Goal: Task Accomplishment & Management: Complete application form

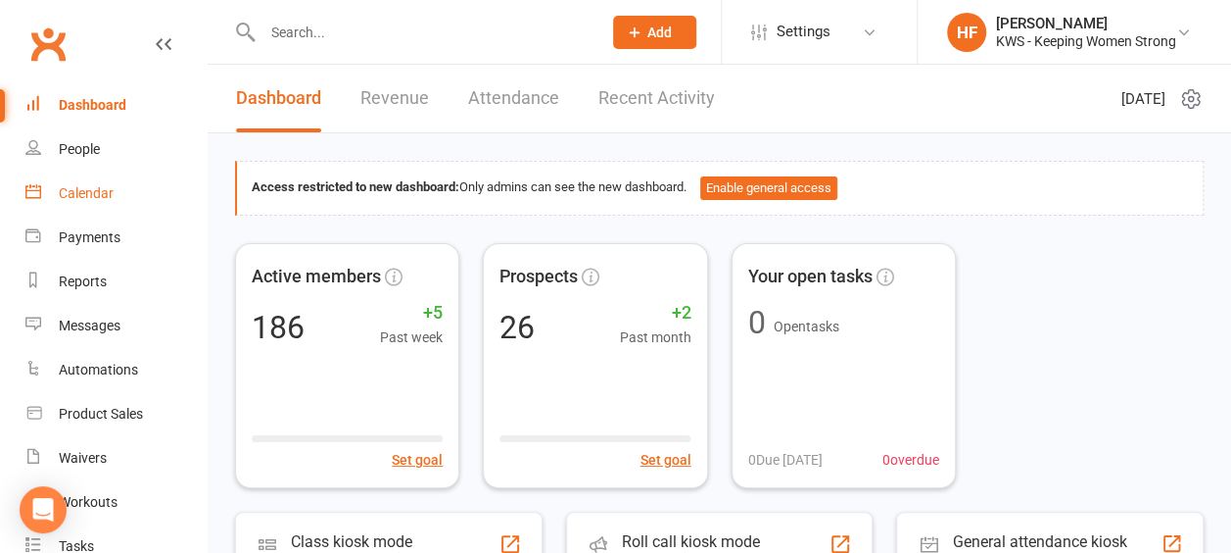
click at [92, 193] on div "Calendar" at bounding box center [86, 193] width 55 height 16
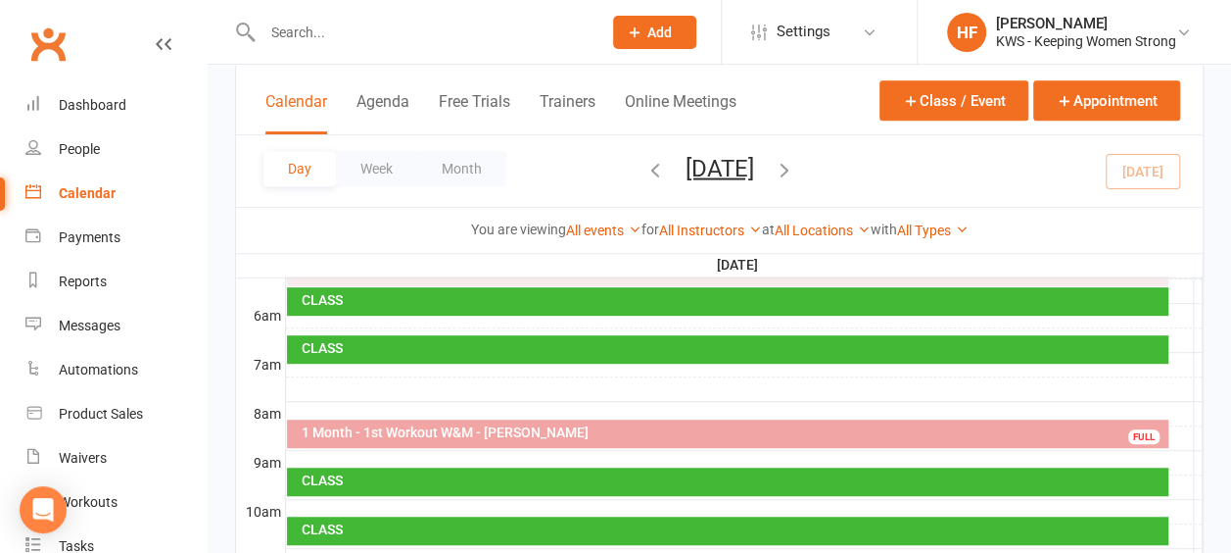
scroll to position [392, 0]
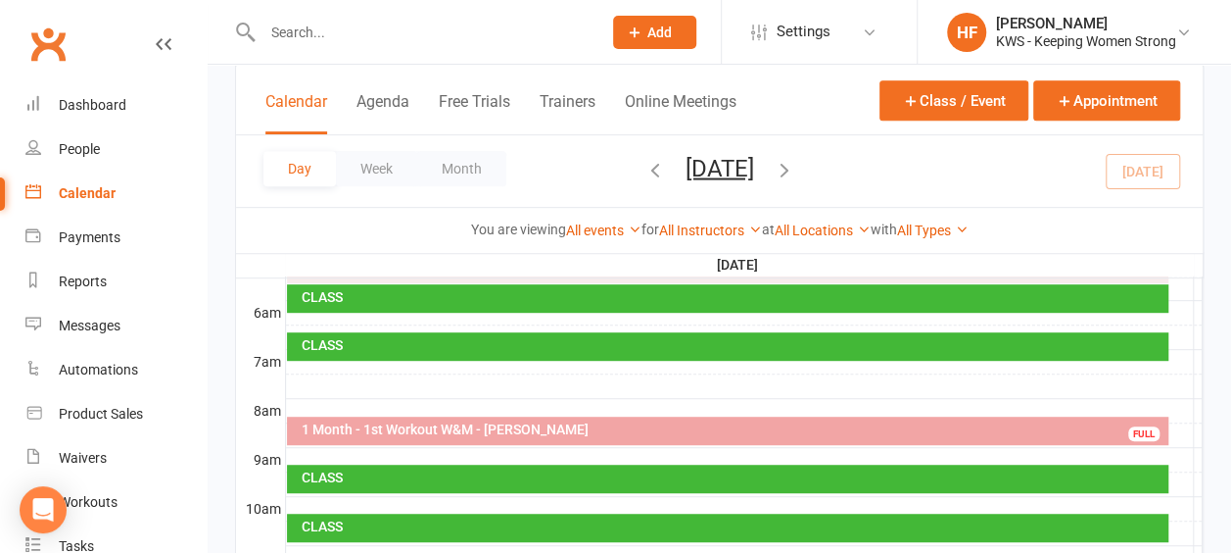
click at [795, 163] on icon "button" at bounding box center [785, 169] width 22 height 22
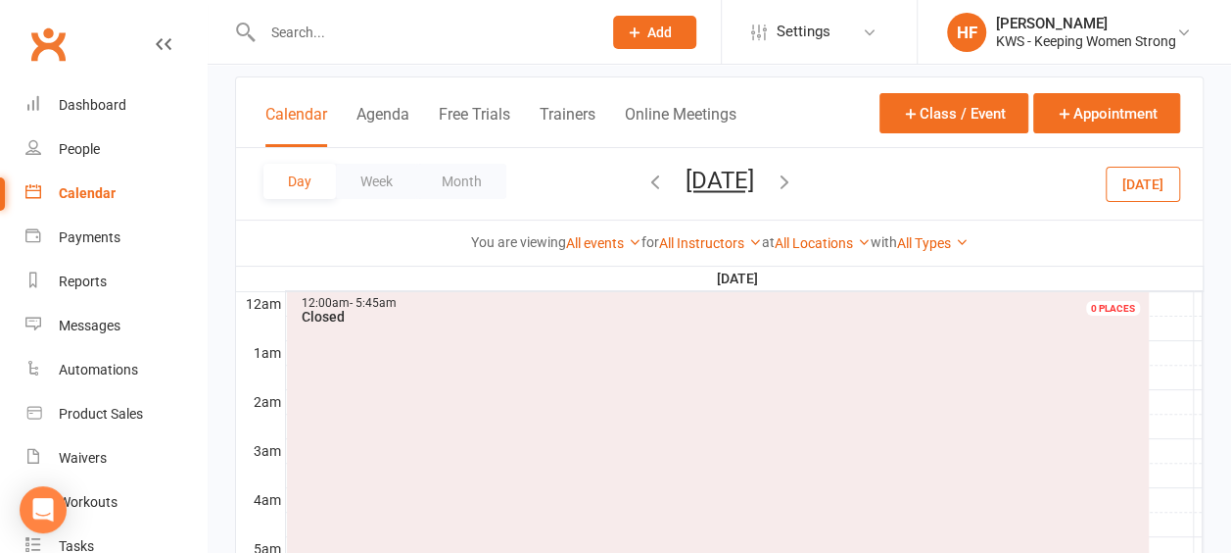
scroll to position [0, 0]
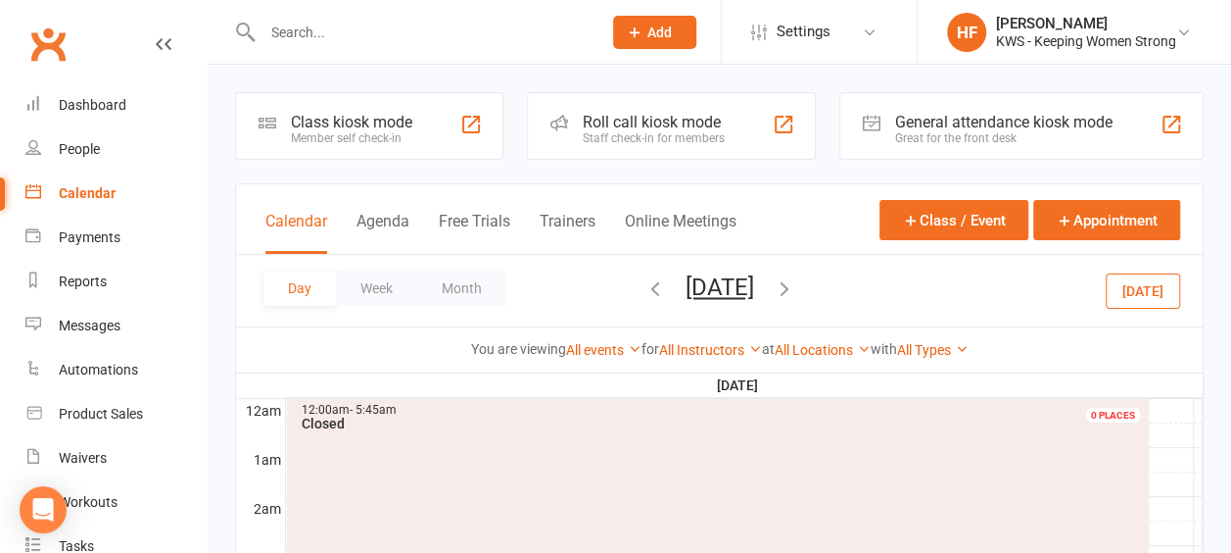
click at [795, 284] on icon "button" at bounding box center [785, 288] width 22 height 22
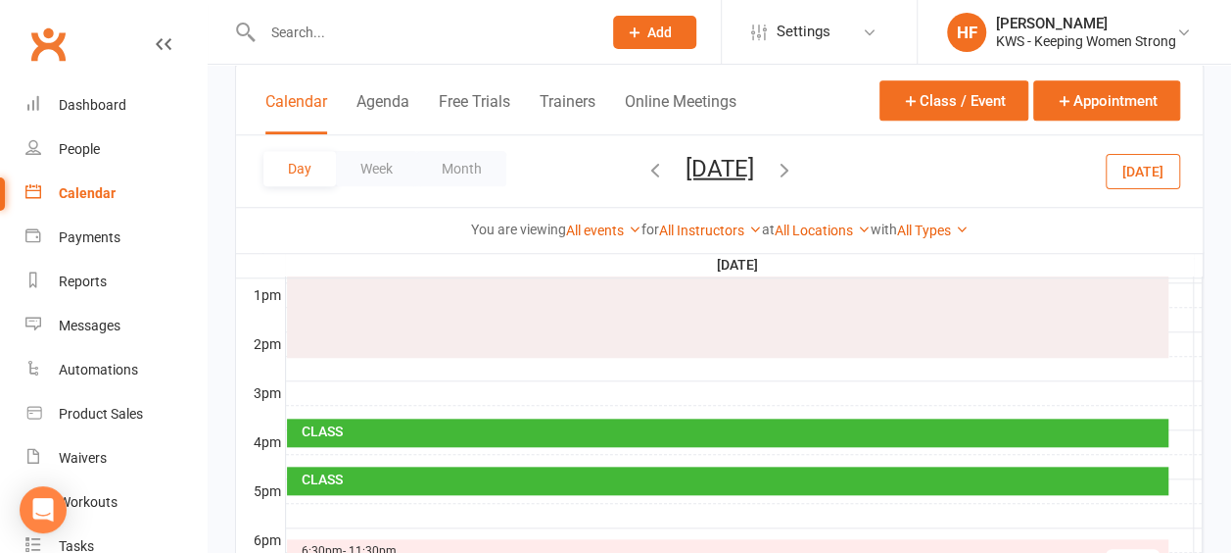
scroll to position [784, 0]
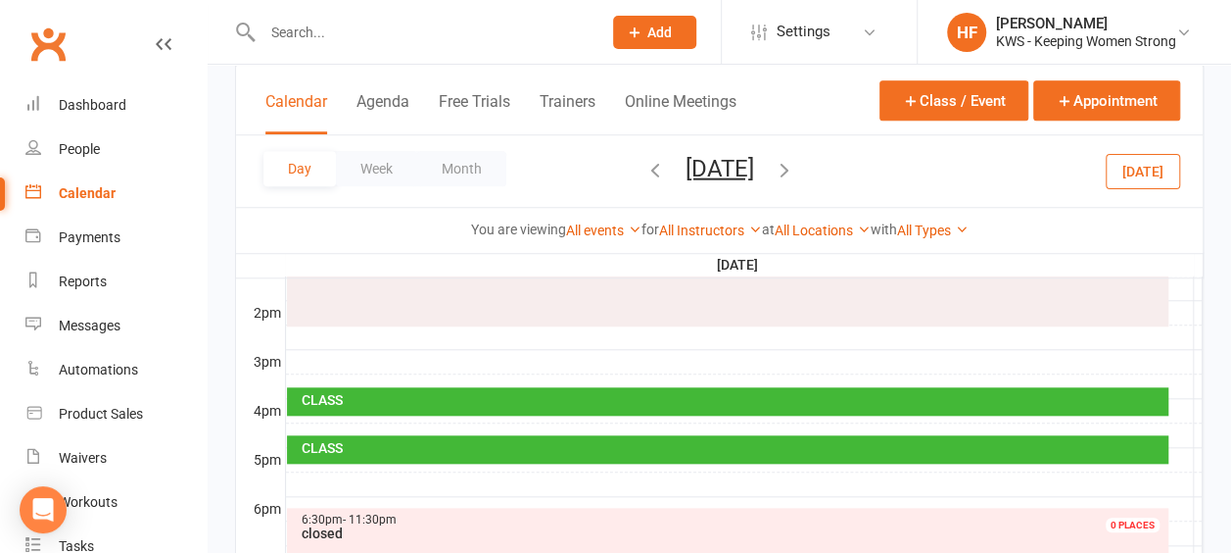
click at [323, 472] on div at bounding box center [744, 484] width 917 height 24
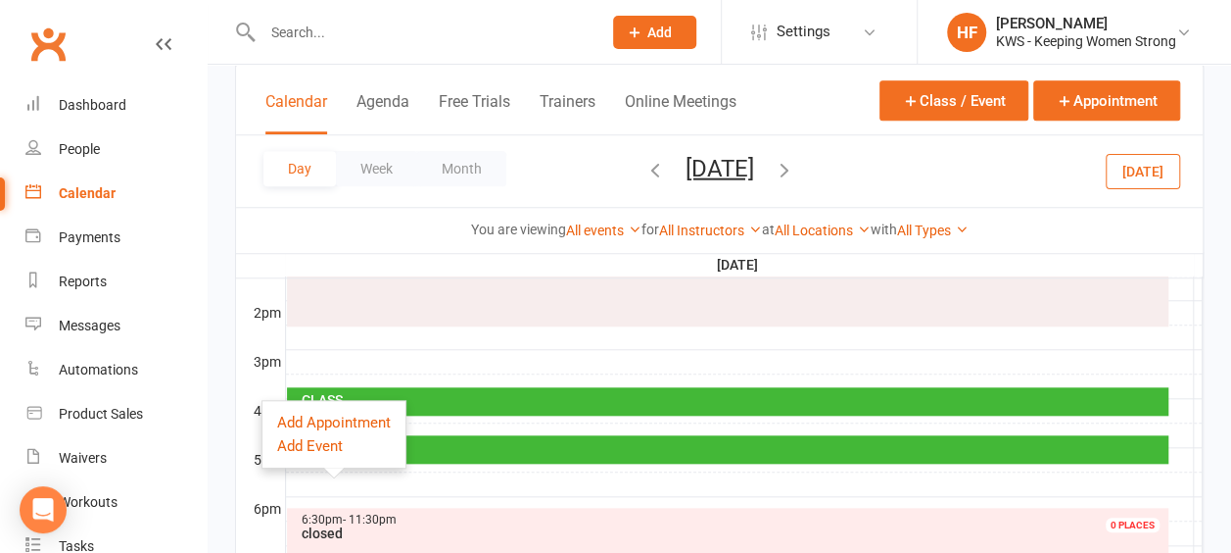
click at [668, 31] on span "Add" at bounding box center [660, 32] width 24 height 16
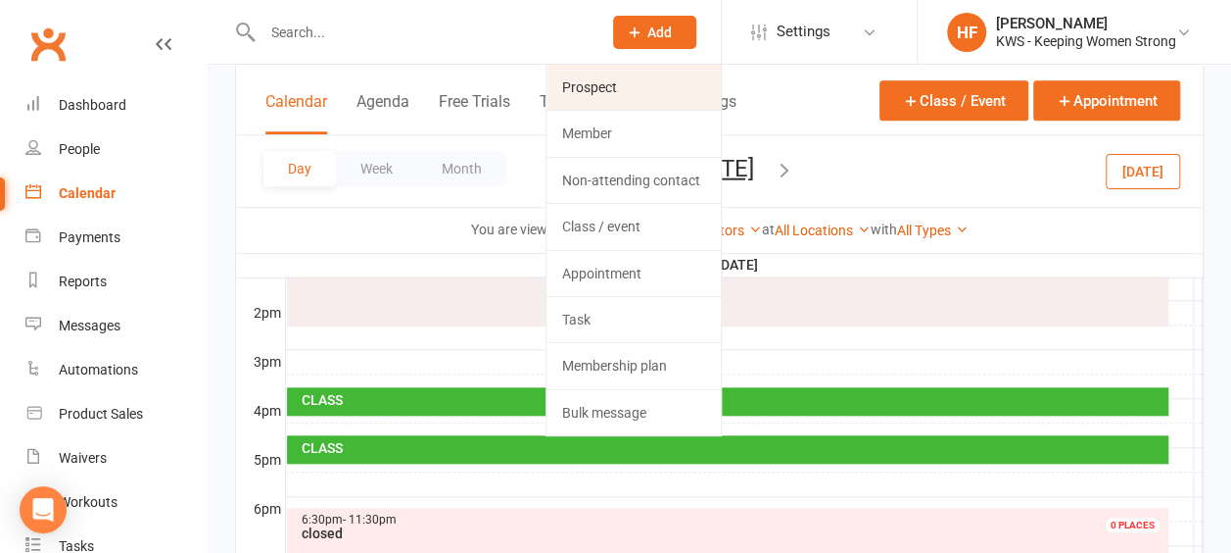
click at [624, 90] on link "Prospect" at bounding box center [634, 87] width 174 height 45
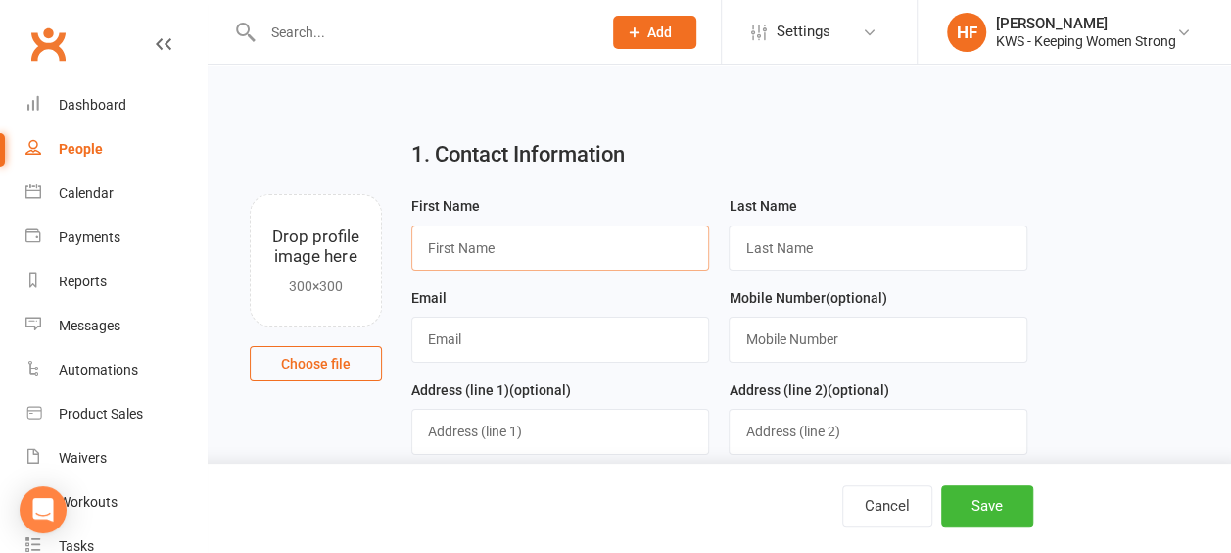
click at [535, 245] on input "text" at bounding box center [560, 247] width 299 height 45
type input "[PERSON_NAME]"
click at [815, 252] on input "text" at bounding box center [878, 247] width 299 height 45
type input "[PERSON_NAME]"
click at [526, 347] on input "text" at bounding box center [560, 338] width 299 height 45
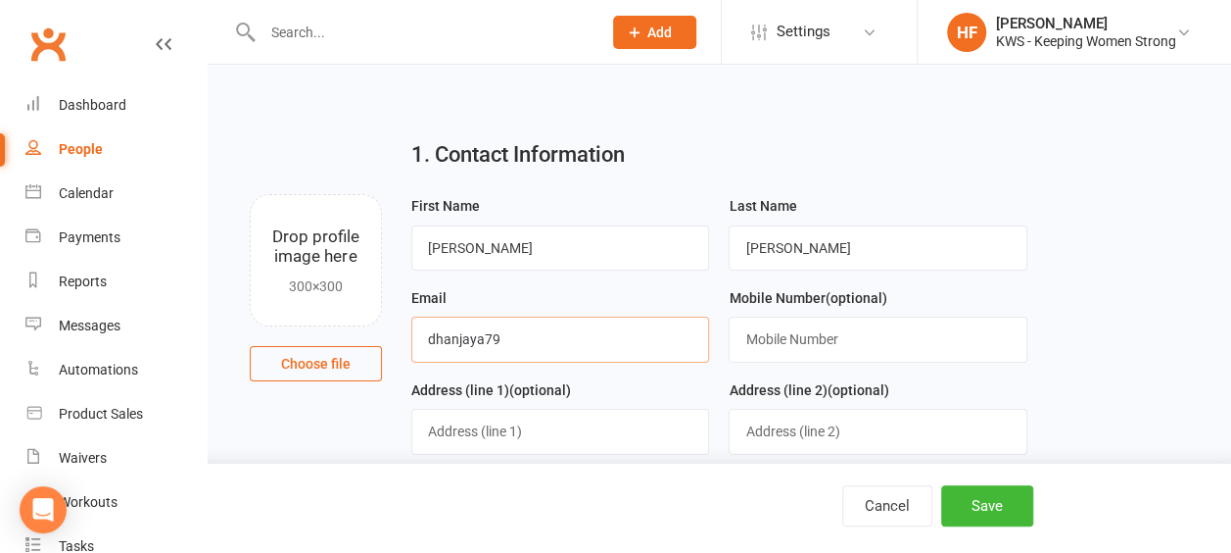
click at [497, 335] on input "dhanjaya79" at bounding box center [560, 338] width 299 height 45
type input "[EMAIL_ADDRESS][DOMAIN_NAME]"
click at [799, 341] on input "text" at bounding box center [878, 338] width 299 height 45
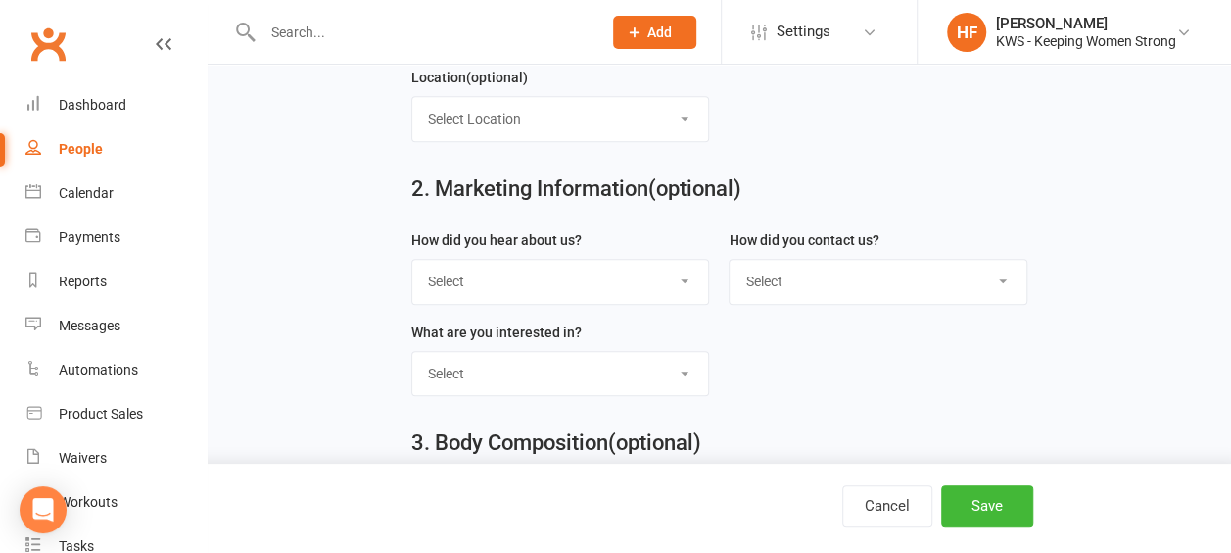
scroll to position [686, 0]
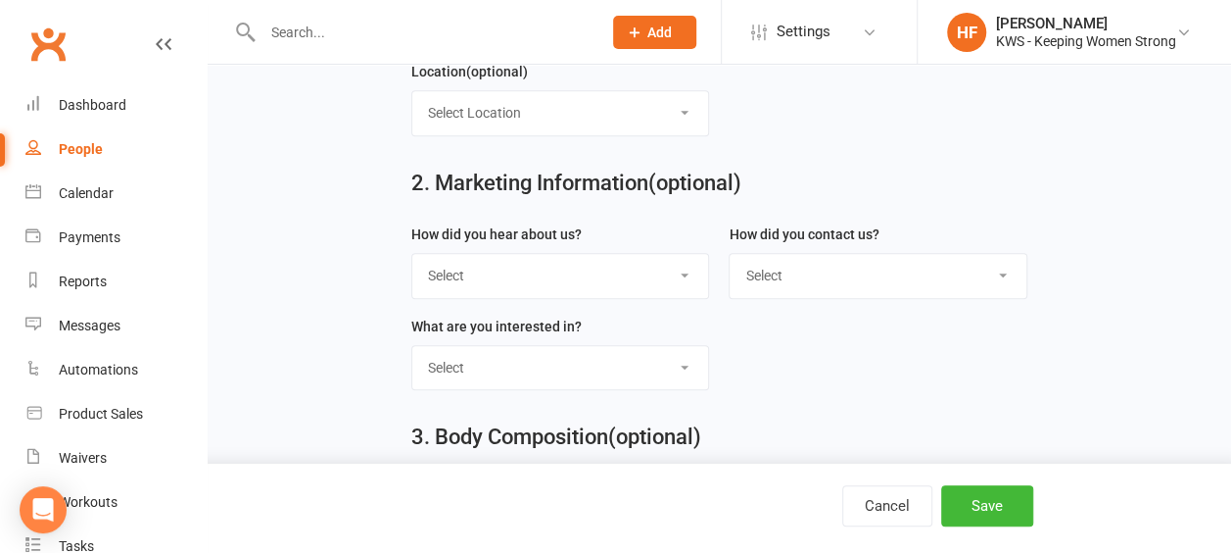
type input "0450167916"
click at [688, 266] on select "Select Google Through A Friend Poster Magazine Walk by Letter Box Drop Facebook…" at bounding box center [560, 275] width 297 height 43
select select "Facebook"
click at [412, 254] on select "Select Google Through A Friend Poster Magazine Walk by Letter Box Drop Facebook…" at bounding box center [560, 275] width 297 height 43
click at [1005, 264] on select "Select Phone Email Walk In" at bounding box center [878, 275] width 297 height 43
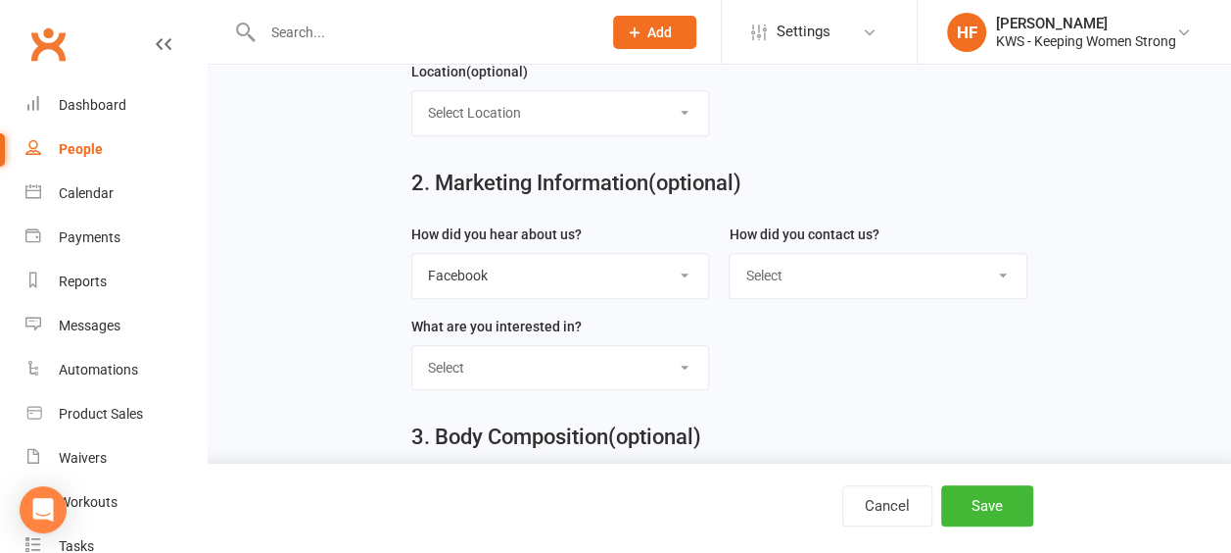
select select "Phone"
click at [730, 254] on select "Select Phone Email Walk In" at bounding box center [878, 275] width 297 height 43
click at [985, 504] on button "Save" at bounding box center [987, 505] width 92 height 41
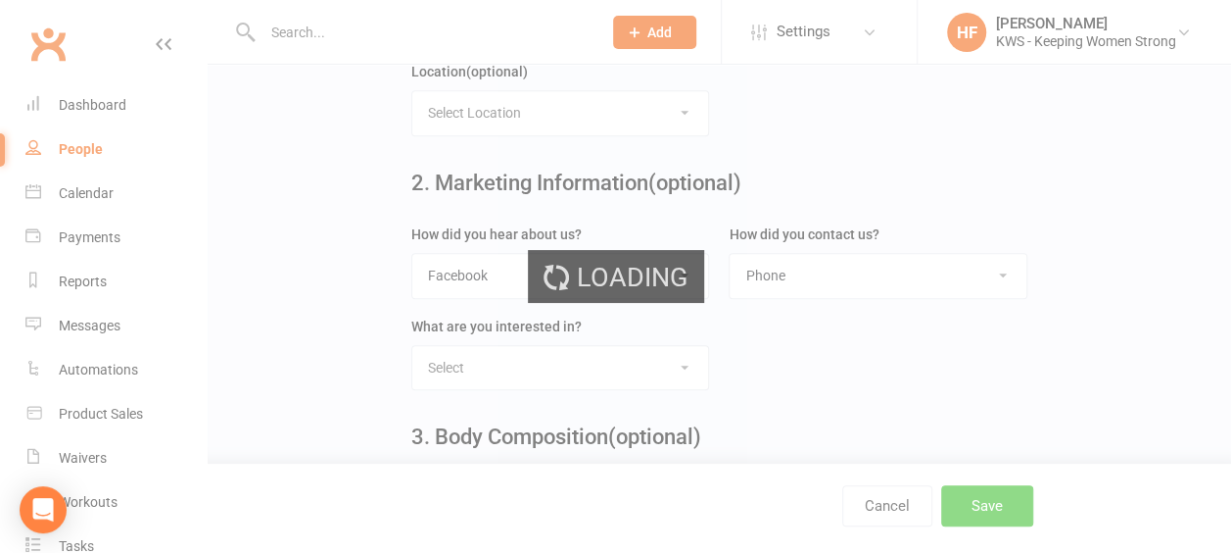
scroll to position [0, 0]
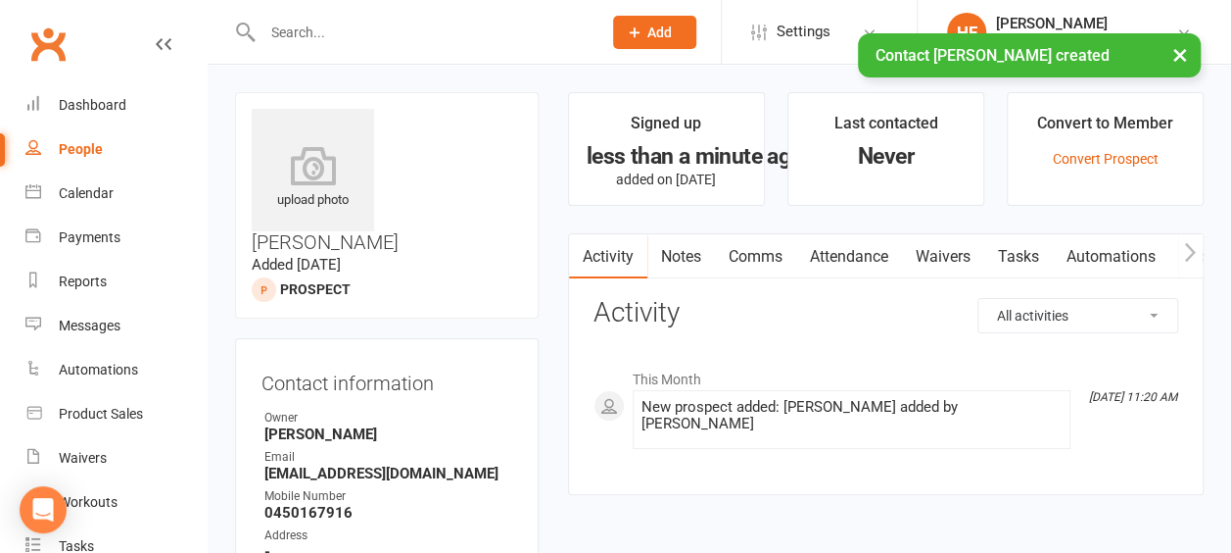
click at [762, 251] on link "Comms" at bounding box center [755, 256] width 81 height 45
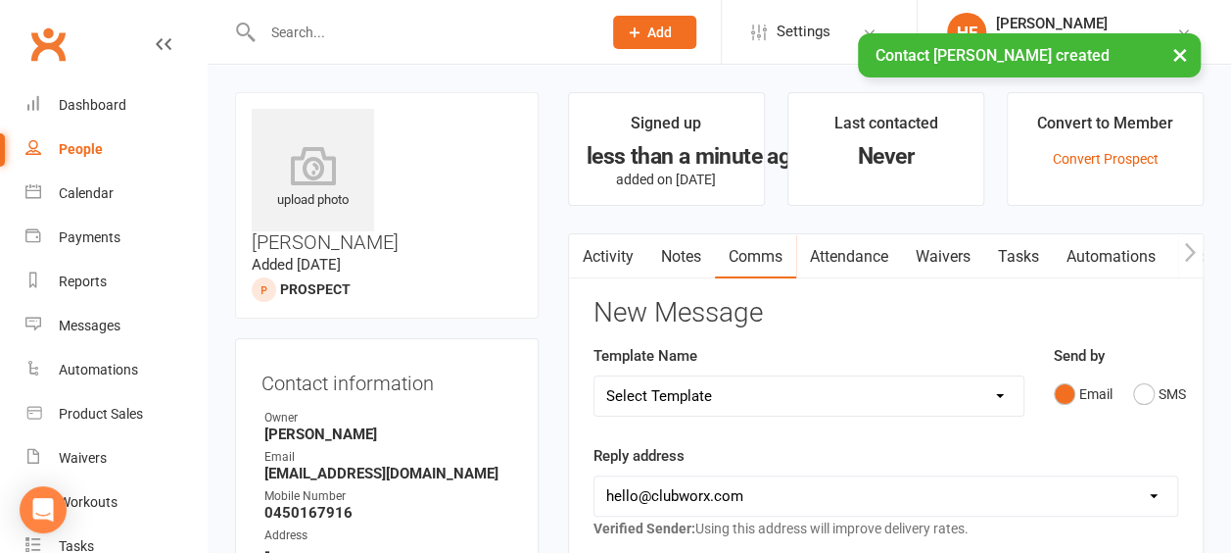
click at [1002, 395] on select "Select Template [Email] KWS RENEWAL [Email] 1st WO CONFIRMATION [Email] 4 Week …" at bounding box center [809, 395] width 429 height 39
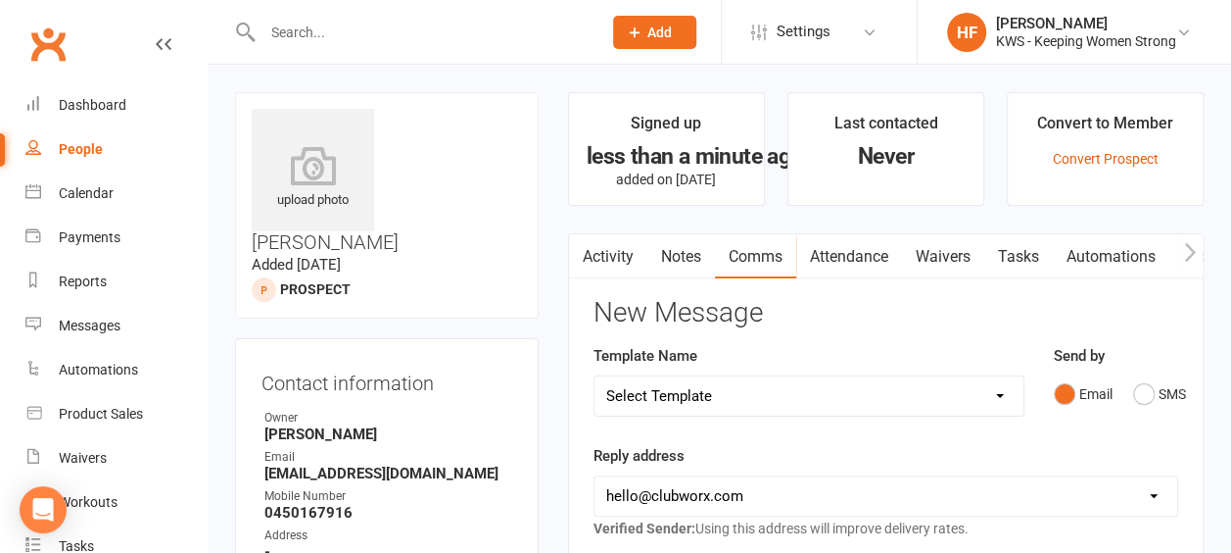
select select "4"
click at [595, 376] on select "Select Template [Email] KWS RENEWAL [Email] 1st WO CONFIRMATION [Email] 4 Week …" at bounding box center [809, 395] width 429 height 39
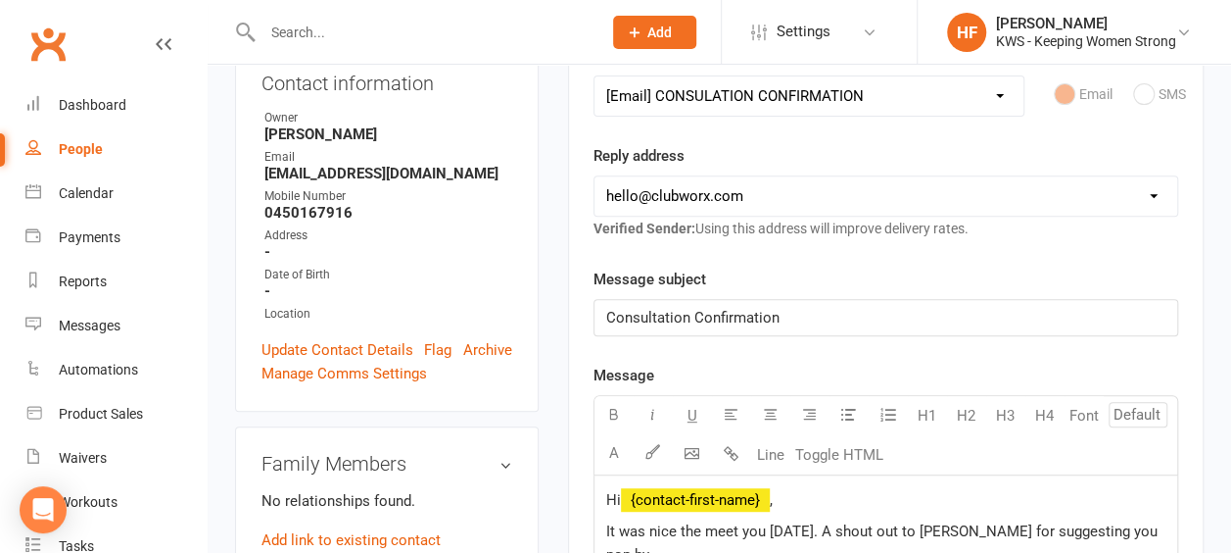
scroll to position [392, 0]
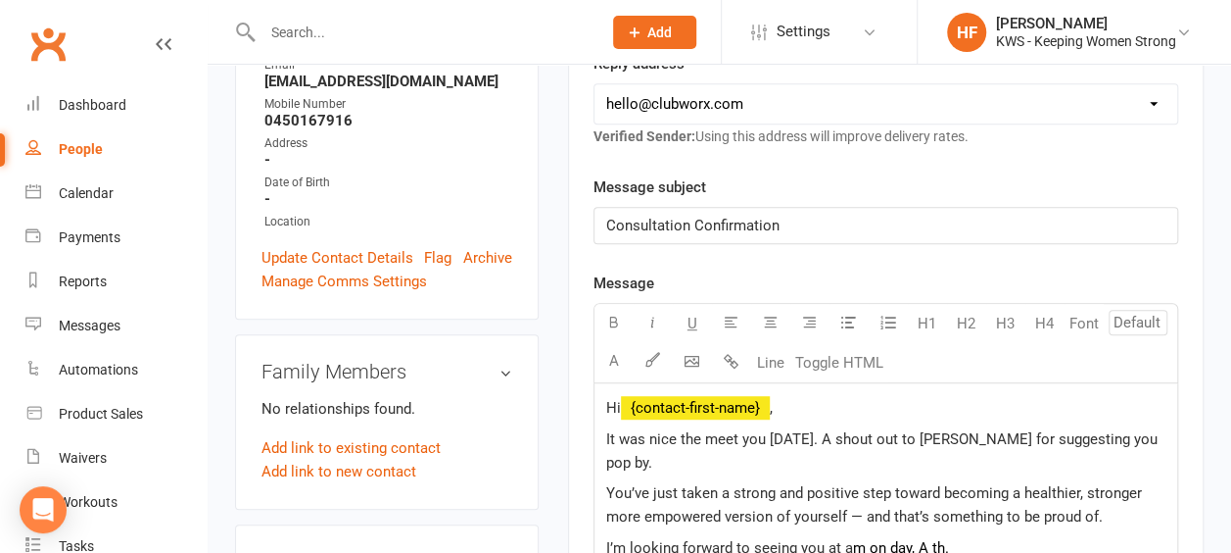
click at [694, 218] on span "Consultation Confirmation" at bounding box center [692, 226] width 173 height 18
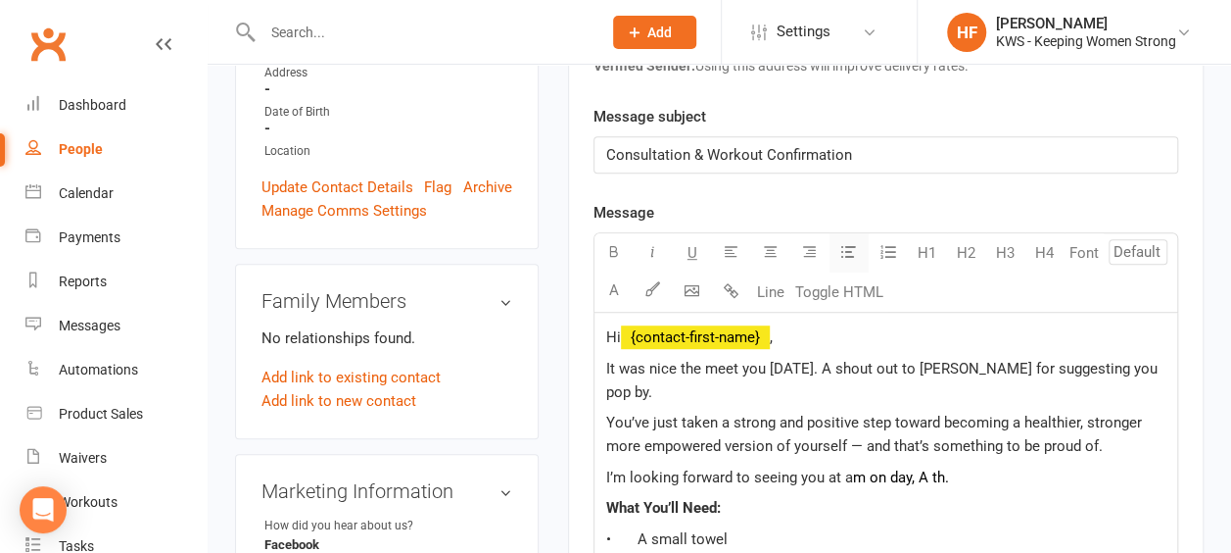
scroll to position [588, 0]
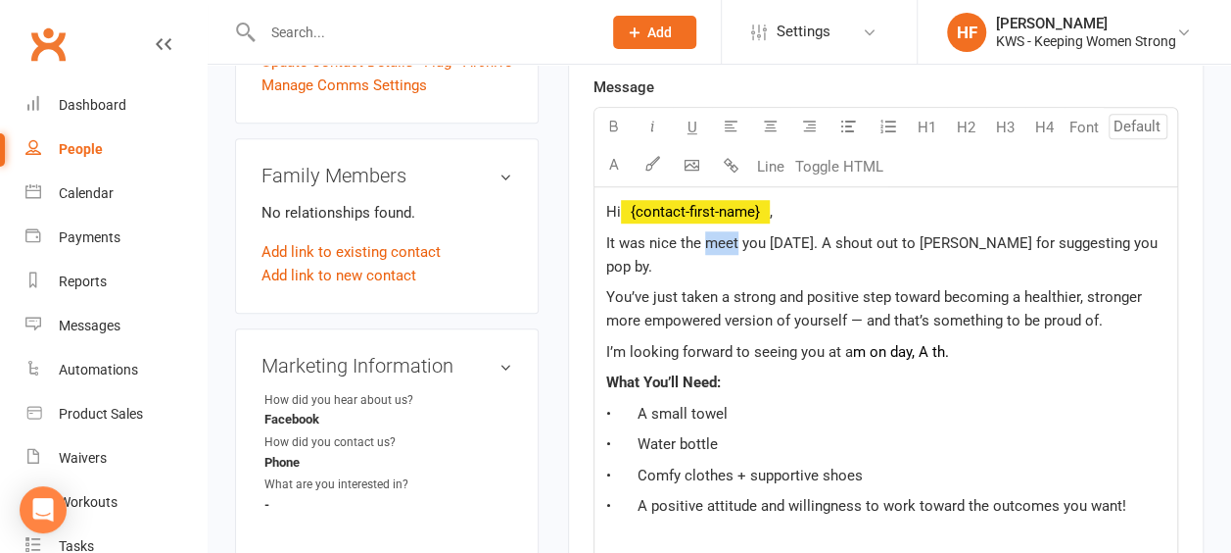
drag, startPoint x: 736, startPoint y: 239, endPoint x: 703, endPoint y: 238, distance: 32.3
click at [703, 238] on span "It was nice the meet you [DATE]. A shout out to [PERSON_NAME] for suggesting yo…" at bounding box center [883, 254] width 555 height 41
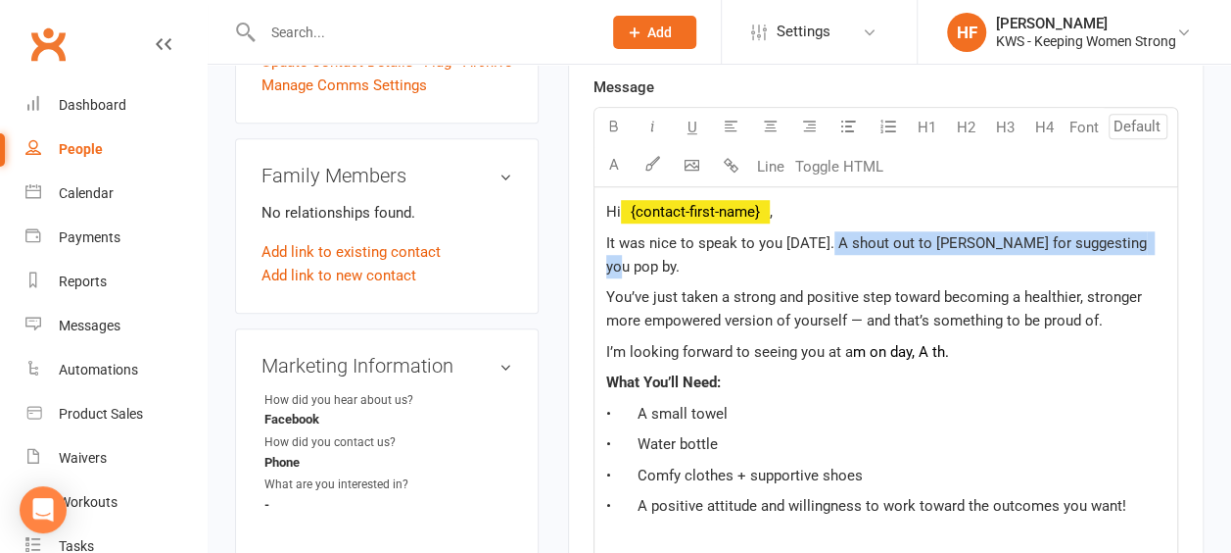
drag, startPoint x: 826, startPoint y: 233, endPoint x: 1158, endPoint y: 239, distance: 332.2
click at [1158, 239] on p "It was nice to speak to you [DATE]. A shout out to [PERSON_NAME] for suggesting…" at bounding box center [885, 254] width 559 height 47
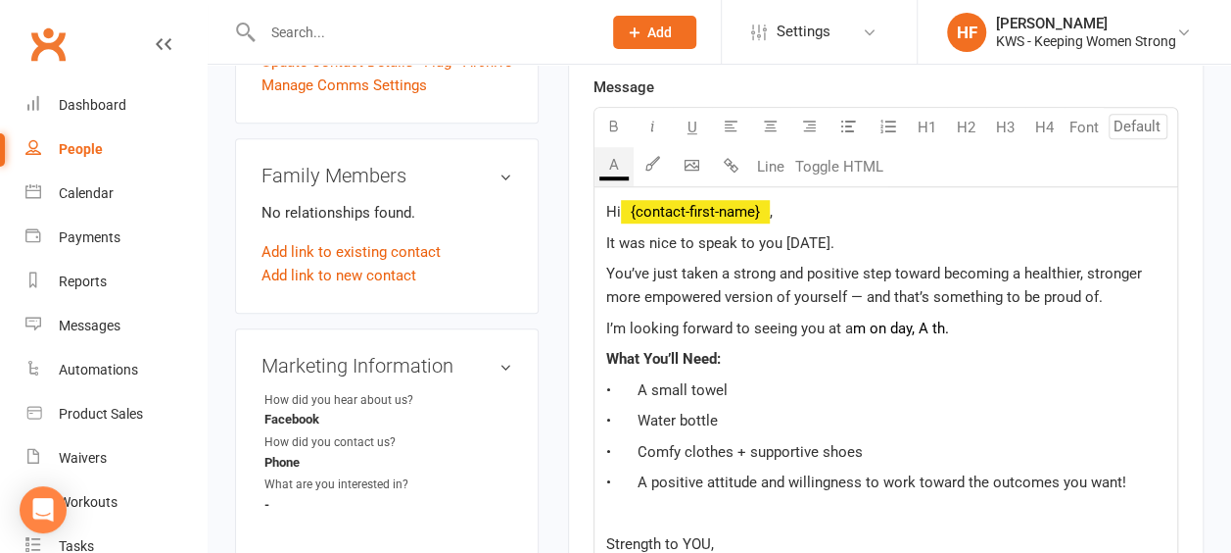
click at [886, 323] on span "m on day, A th." at bounding box center [901, 328] width 96 height 18
drag, startPoint x: 959, startPoint y: 323, endPoint x: 975, endPoint y: 320, distance: 15.9
click at [951, 323] on span "m [DATE], A th." at bounding box center [902, 328] width 98 height 18
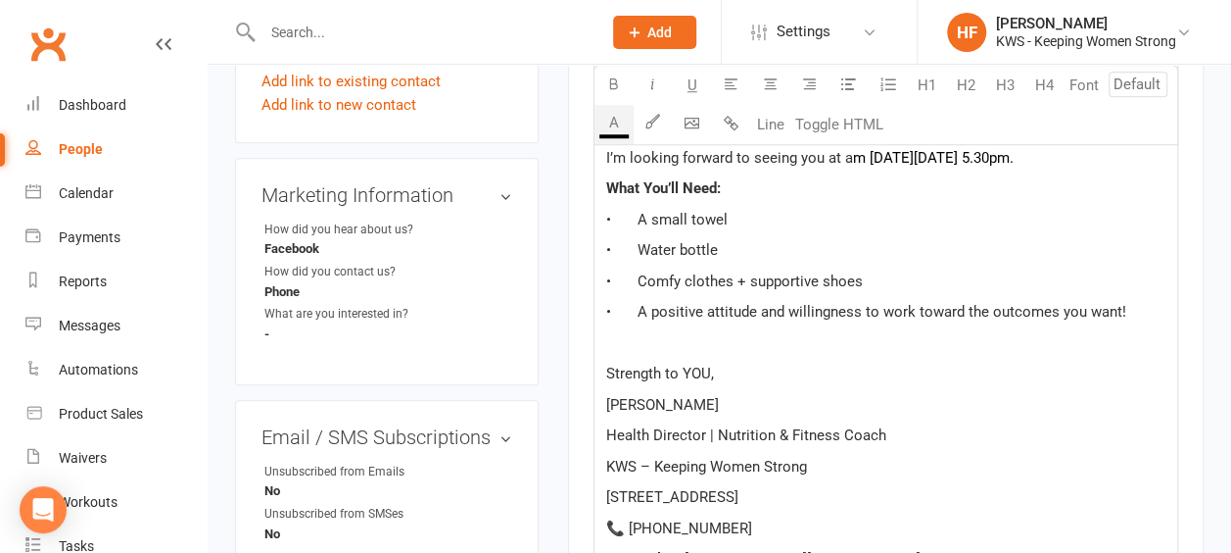
scroll to position [784, 0]
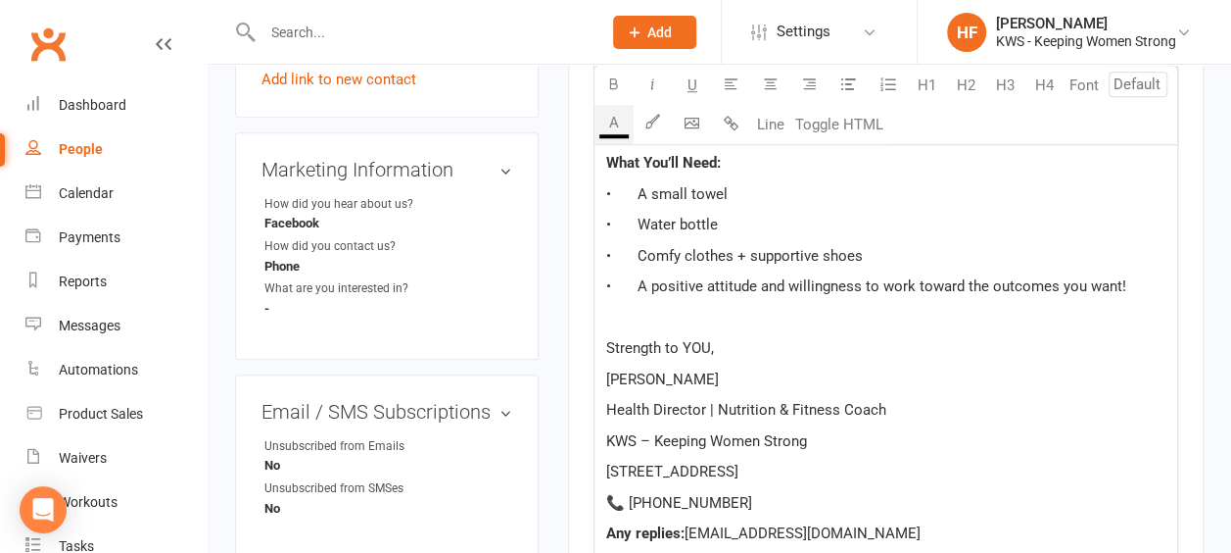
click at [650, 310] on p at bounding box center [885, 318] width 559 height 24
click at [611, 310] on span "See you soon." at bounding box center [652, 318] width 93 height 18
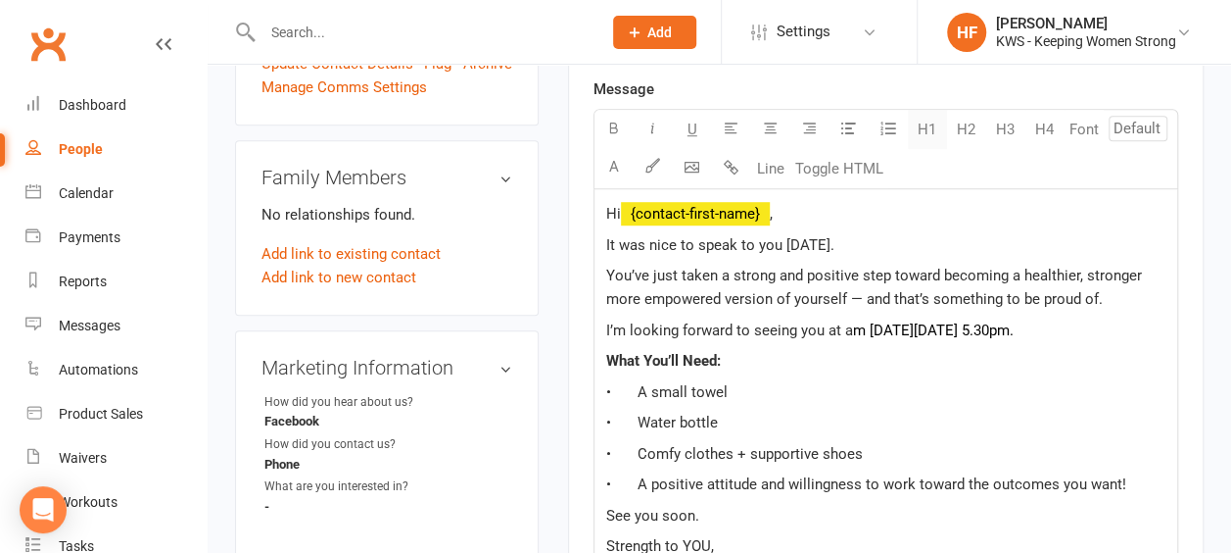
scroll to position [588, 0]
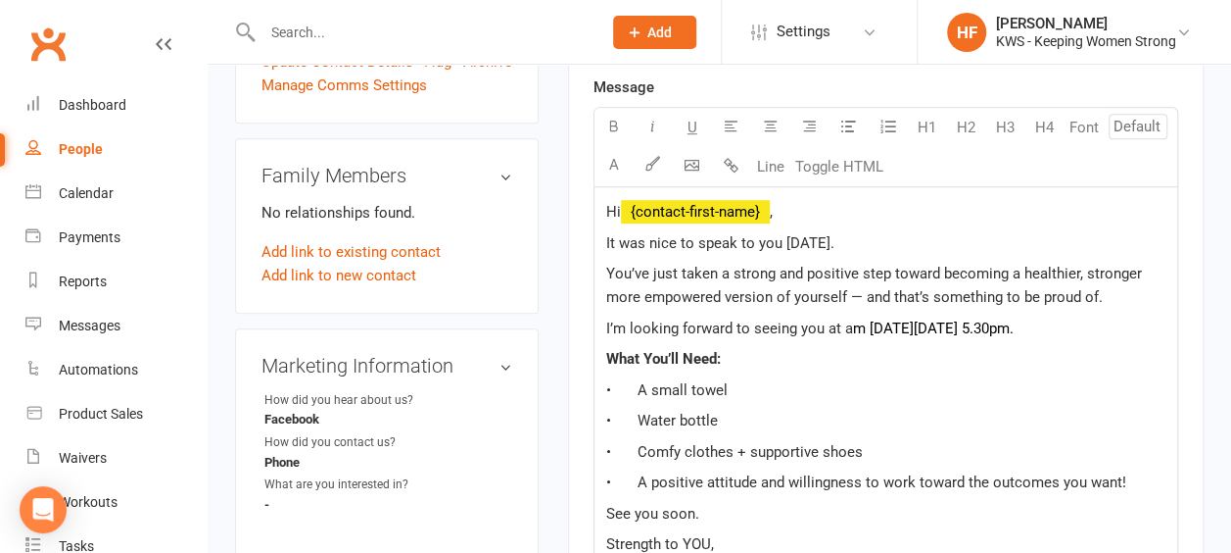
click at [826, 321] on span "I’m looking forward to seeing you at a" at bounding box center [729, 328] width 247 height 18
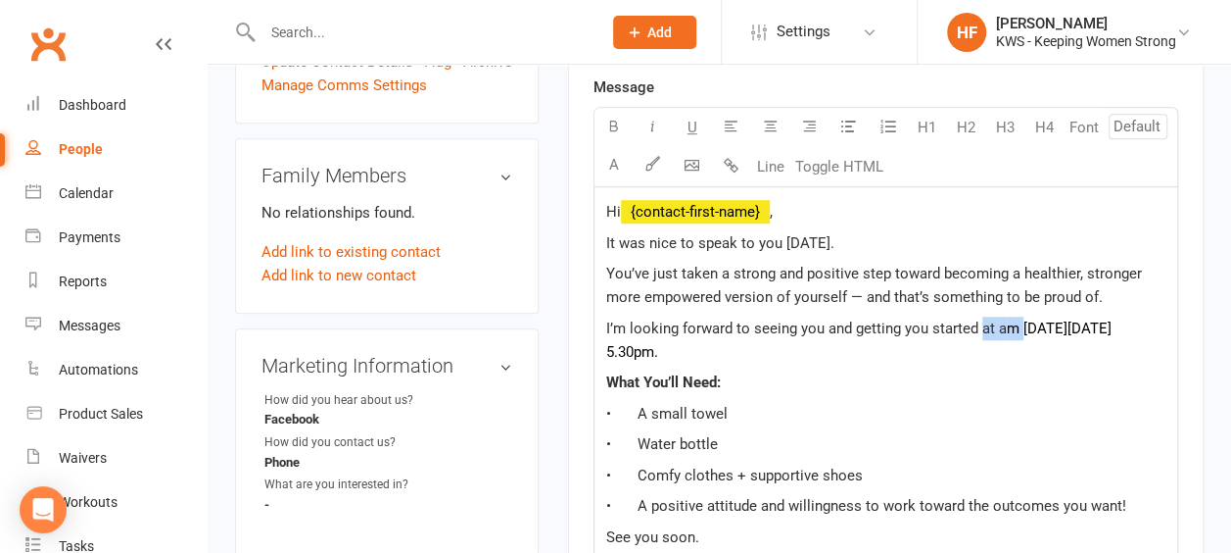
drag, startPoint x: 1019, startPoint y: 323, endPoint x: 979, endPoint y: 328, distance: 40.5
click at [979, 328] on p "I’m looking forward to seeing you and getting you started at a m [DATE][DATE] 5…" at bounding box center [885, 339] width 559 height 47
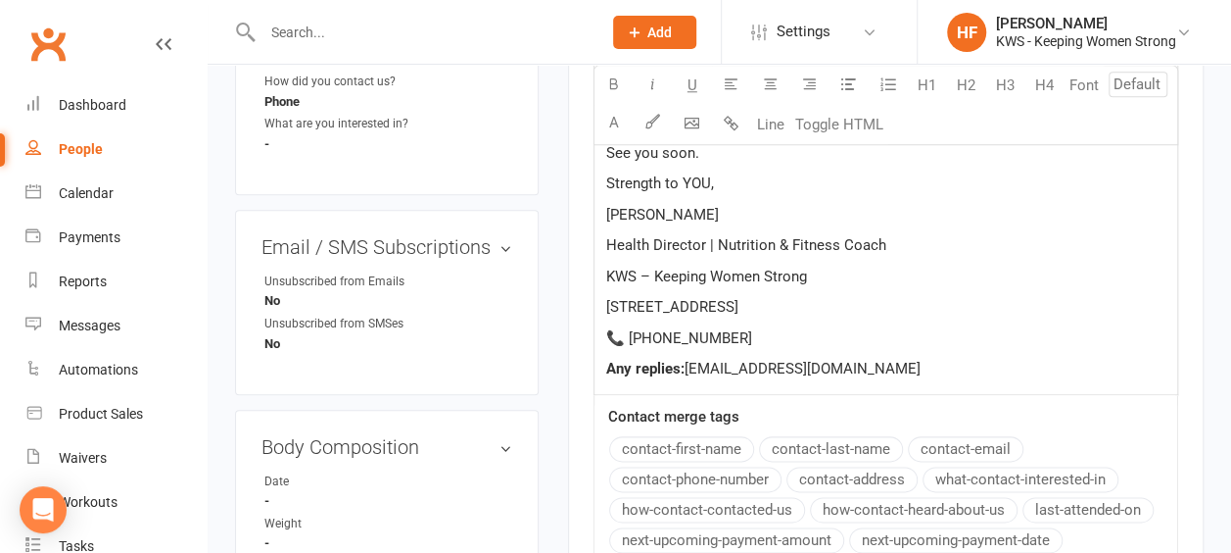
scroll to position [980, 0]
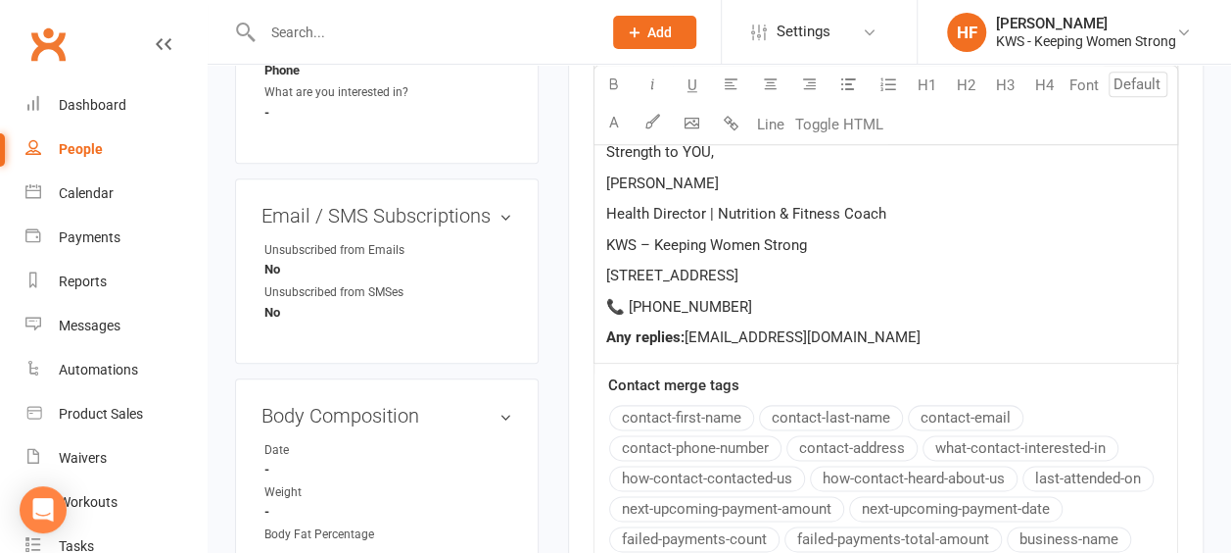
click at [735, 318] on p "📞 [PHONE_NUMBER]" at bounding box center [885, 307] width 559 height 24
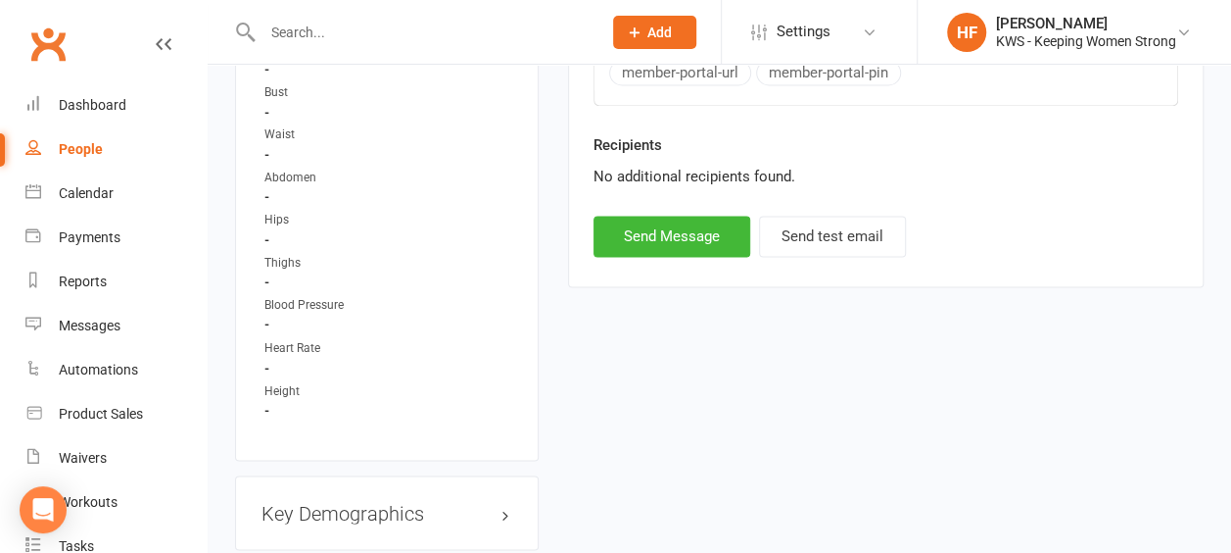
scroll to position [1567, 0]
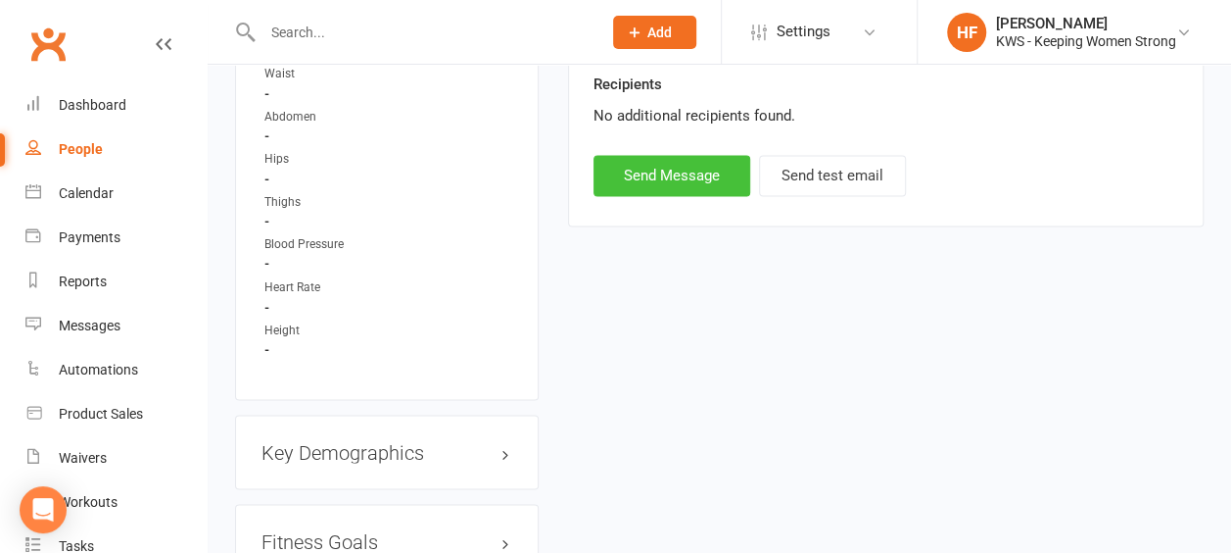
click at [637, 189] on button "Send Message" at bounding box center [672, 175] width 157 height 41
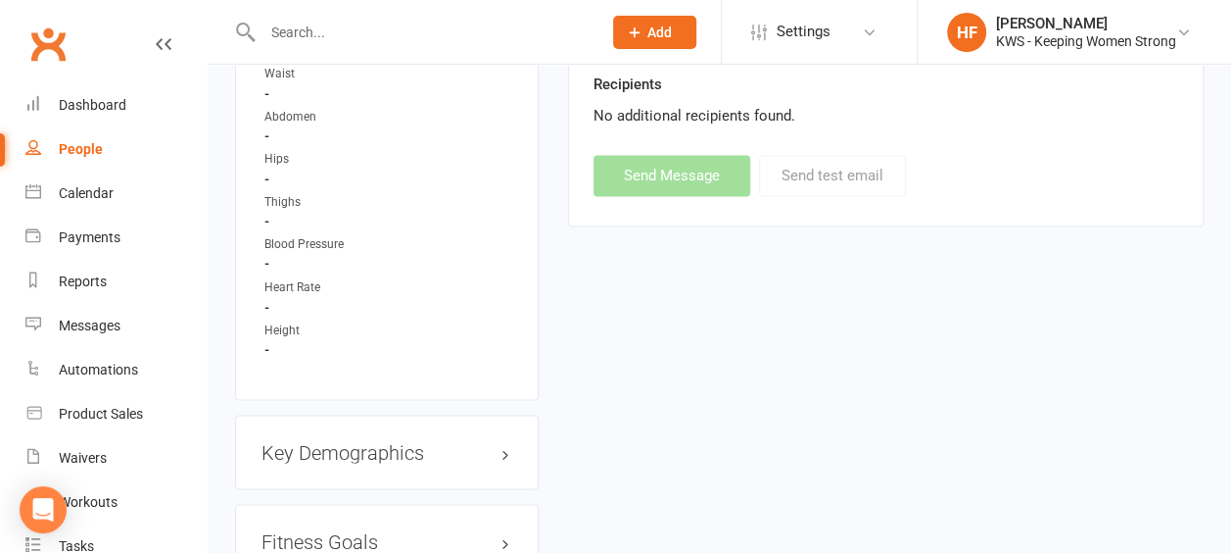
select select
